Goal: Information Seeking & Learning: Find specific fact

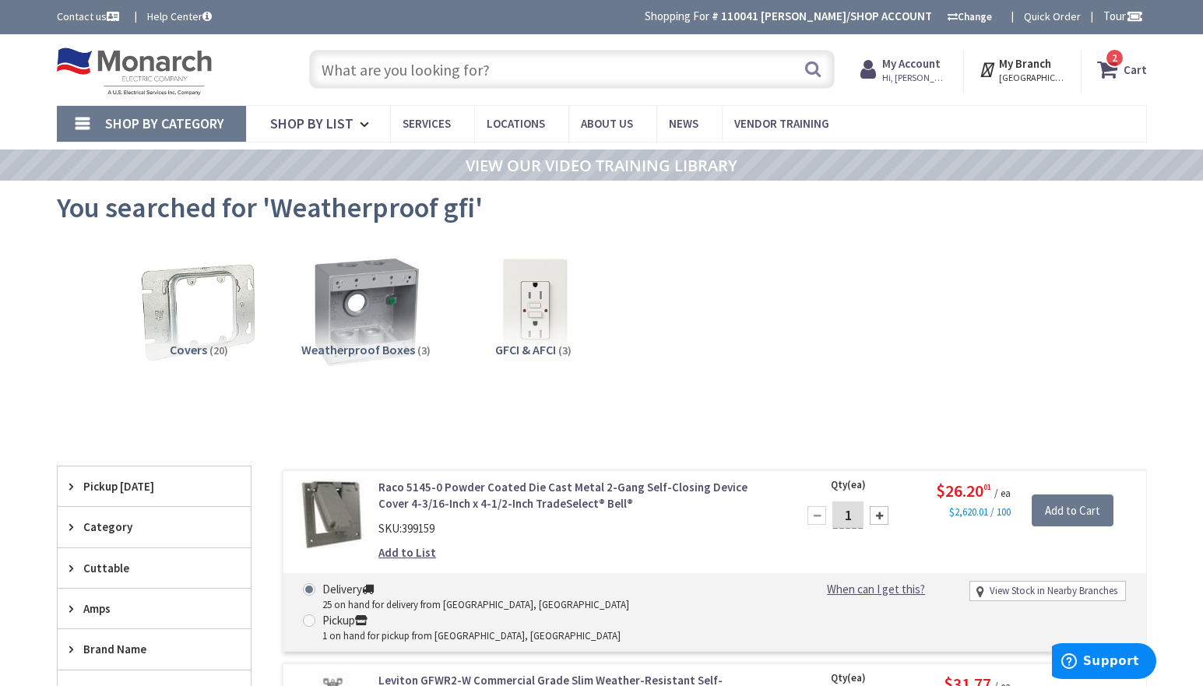
click at [463, 74] on input "text" at bounding box center [572, 69] width 526 height 39
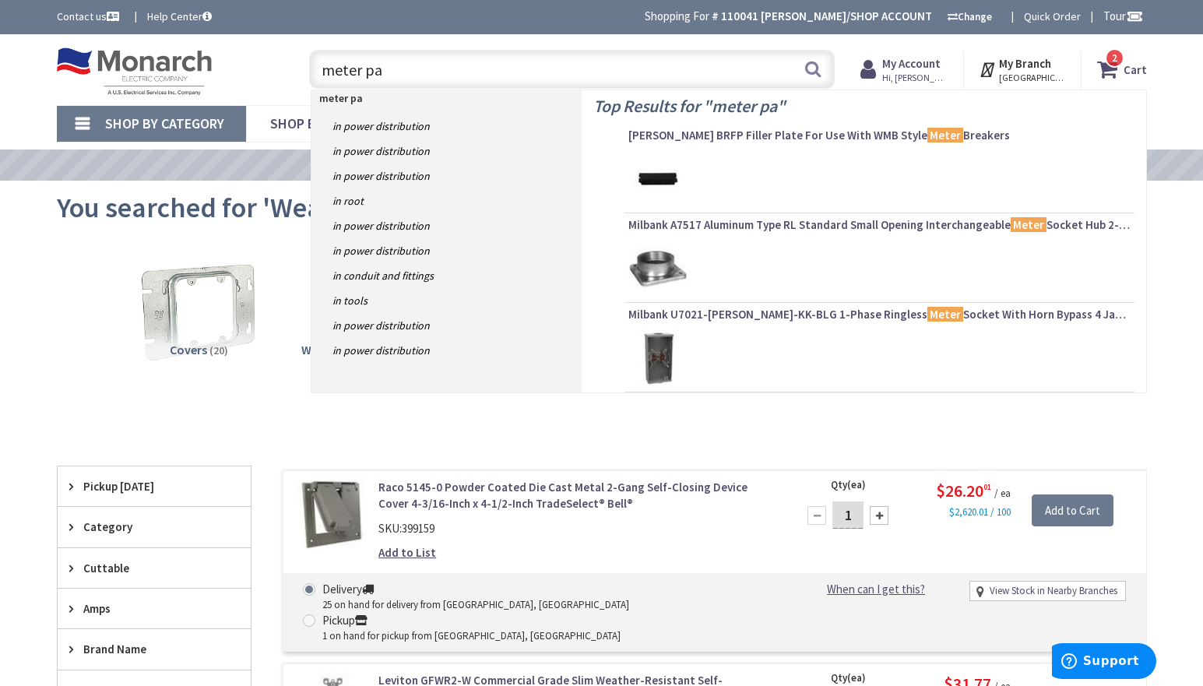
type input "meter pan"
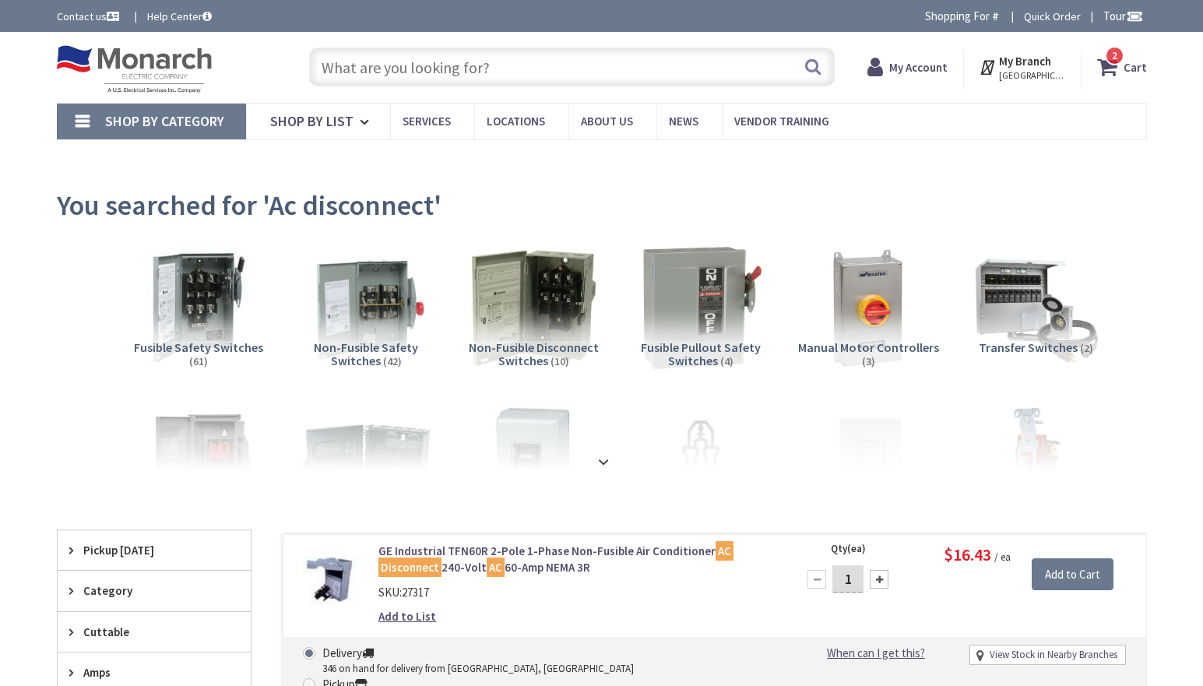
type input "[STREET_ADDRESS]"
